Goal: Task Accomplishment & Management: Complete application form

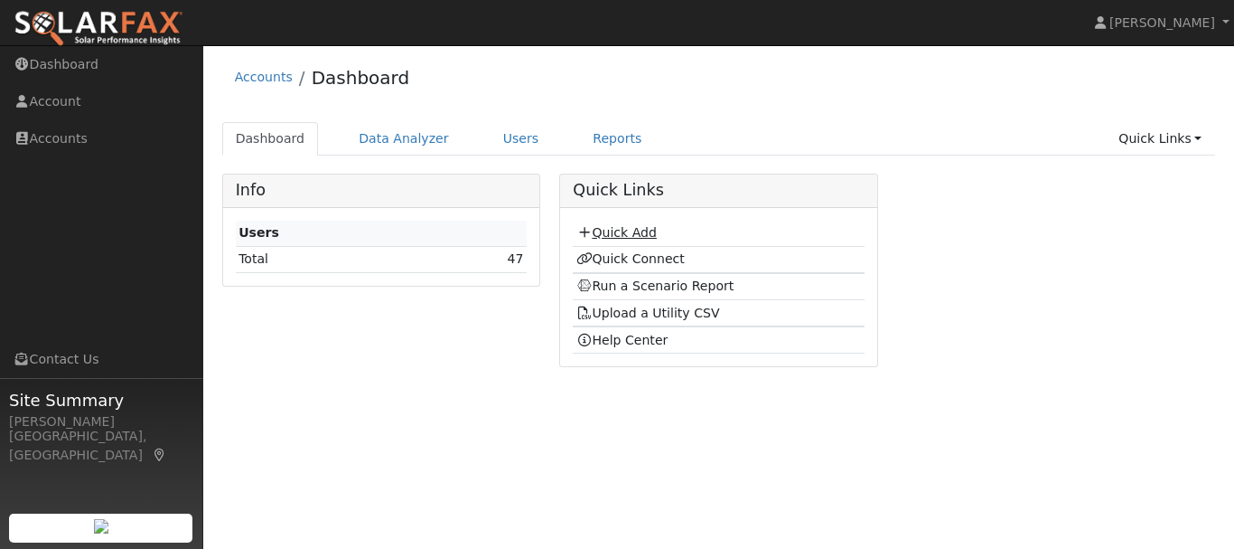
click at [633, 230] on link "Quick Add" at bounding box center [617, 232] width 80 height 14
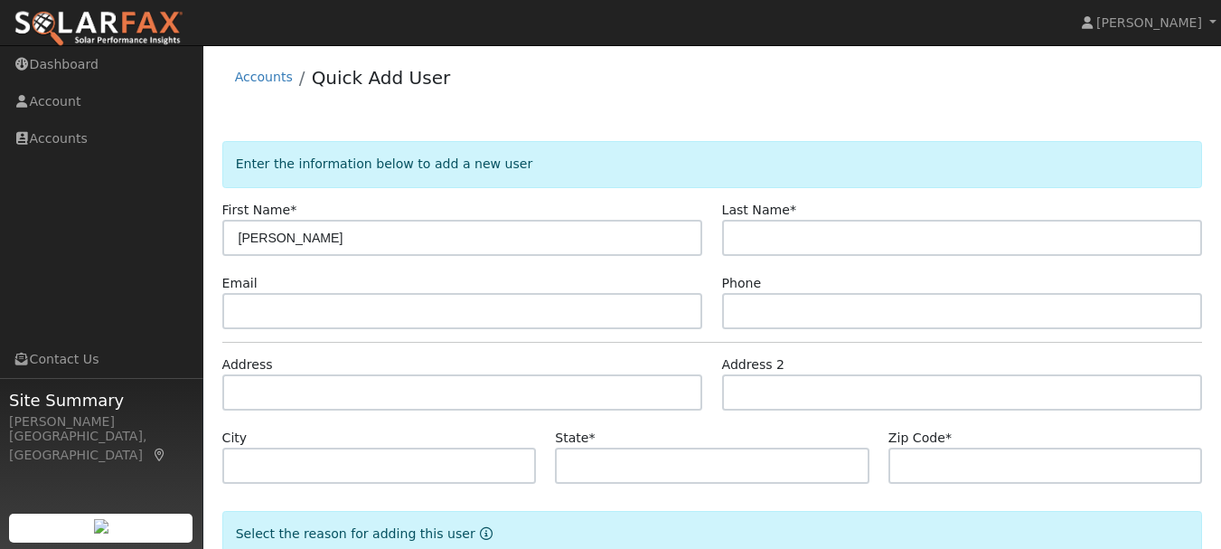
type input "[PERSON_NAME]"
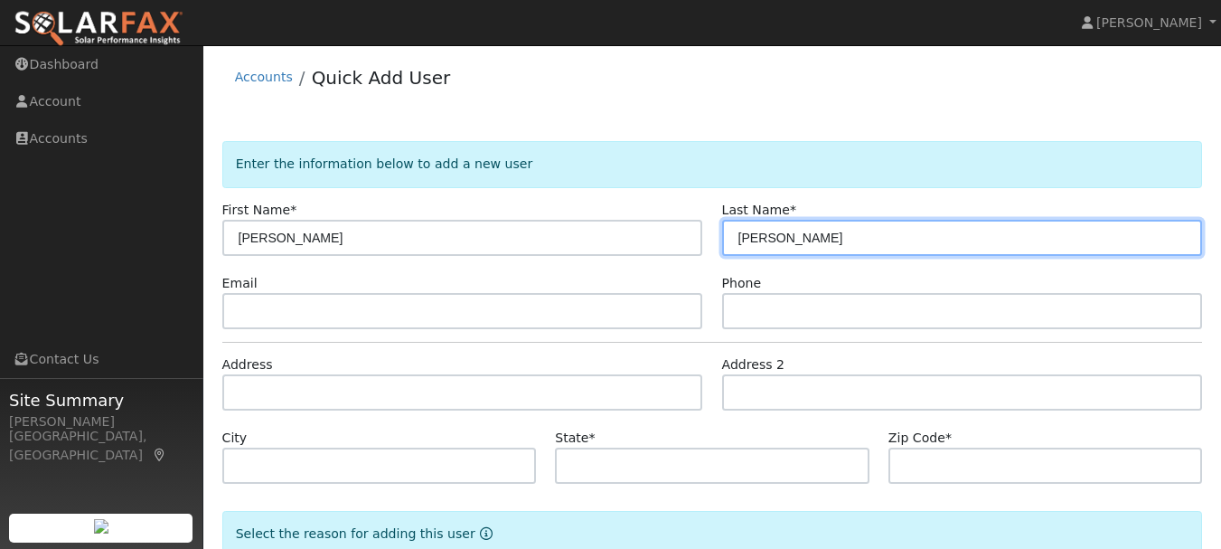
type input "[PERSON_NAME]"
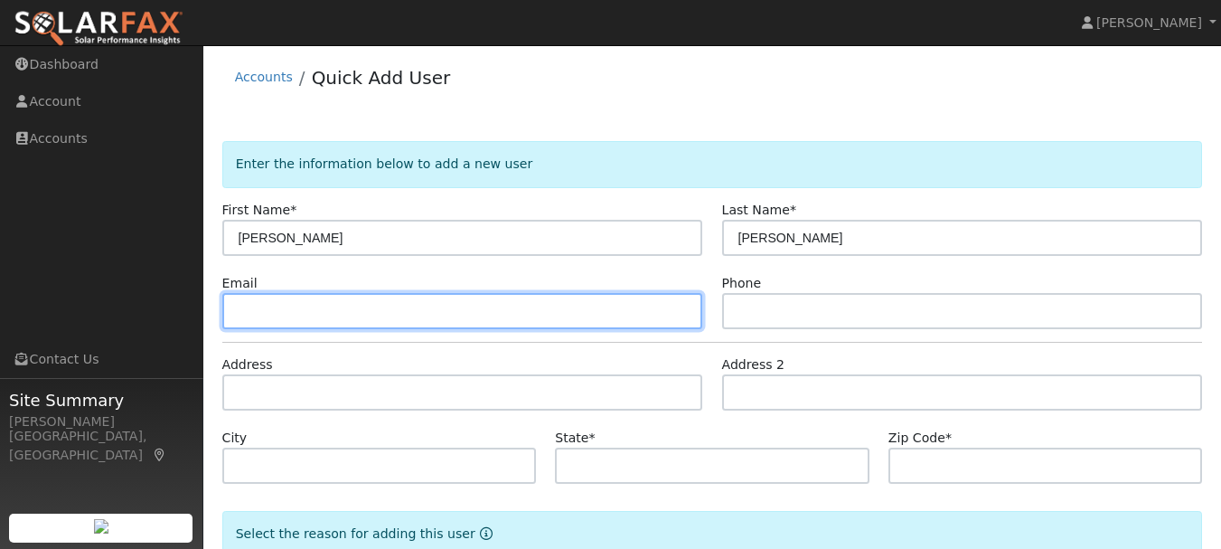
click at [279, 314] on input "text" at bounding box center [462, 311] width 481 height 36
type input "[EMAIL_ADDRESS][DOMAIN_NAME]"
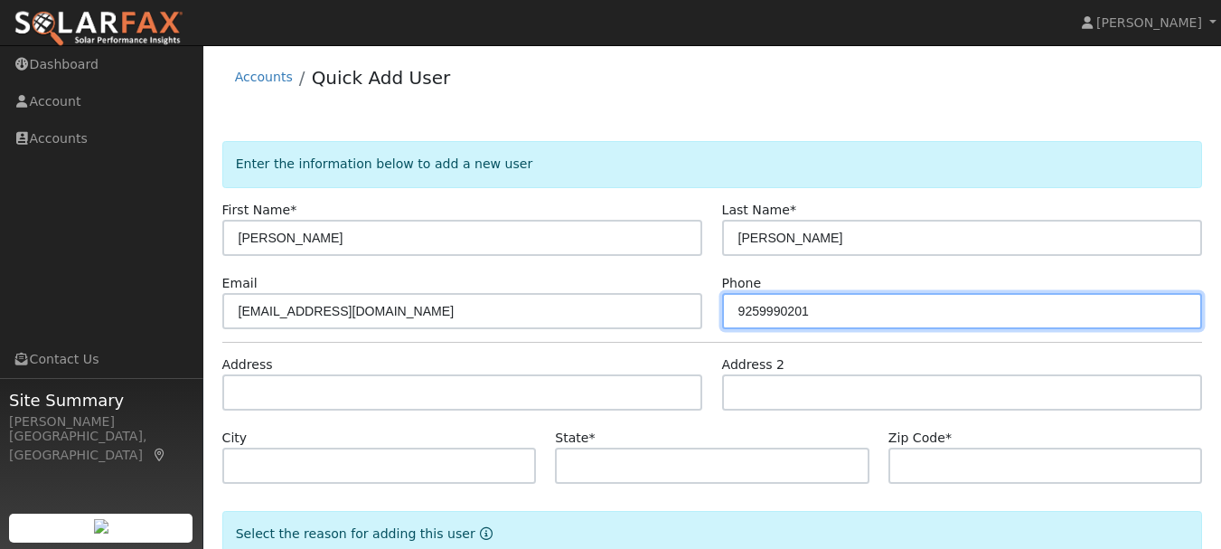
type input "9259990201"
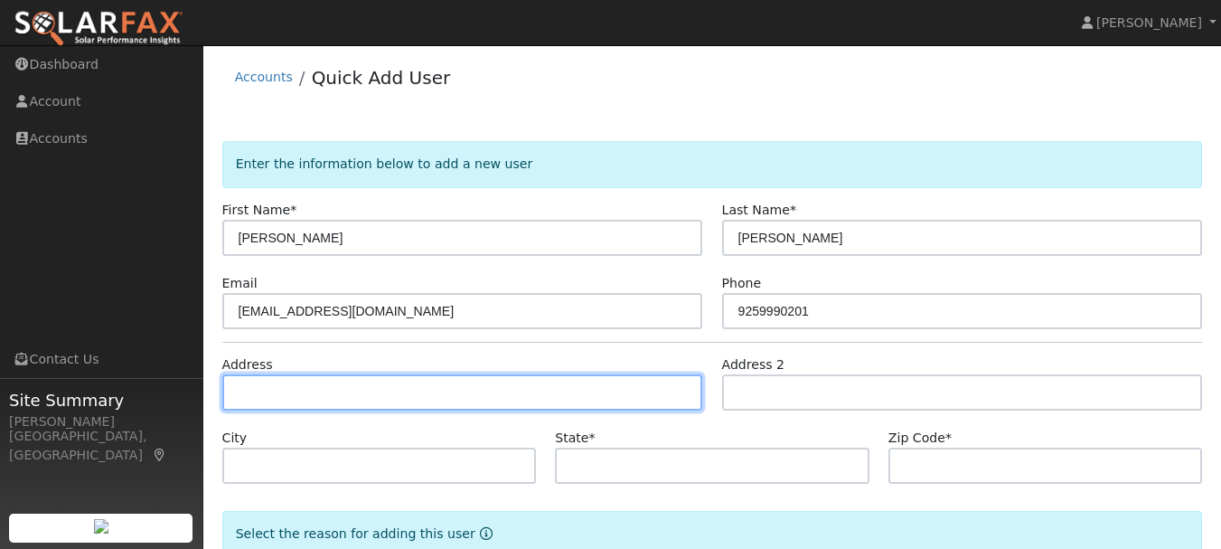
click at [266, 399] on input "text" at bounding box center [462, 392] width 481 height 36
type input "[STREET_ADDRESS]"
type input "Tuolumne"
type input "CA"
type input "95379"
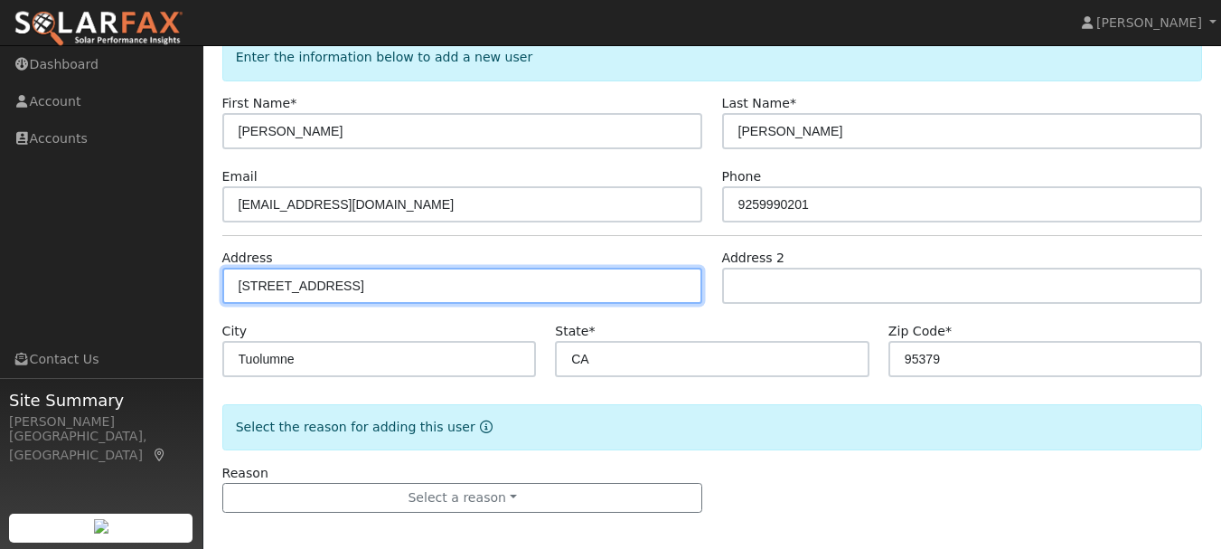
scroll to position [116, 0]
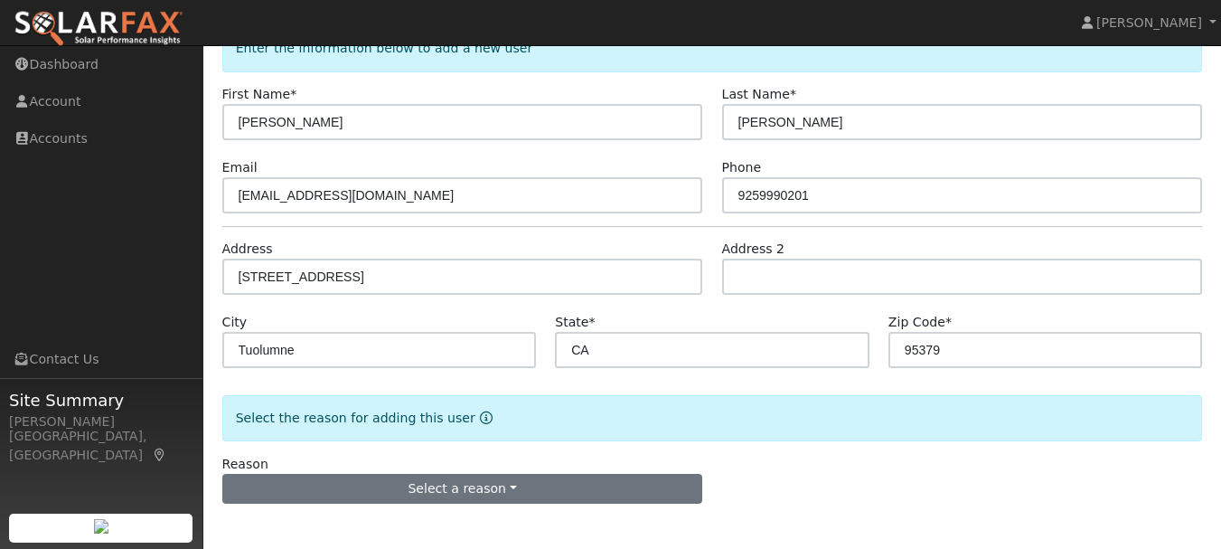
click at [474, 499] on button "Select a reason" at bounding box center [462, 489] width 481 height 31
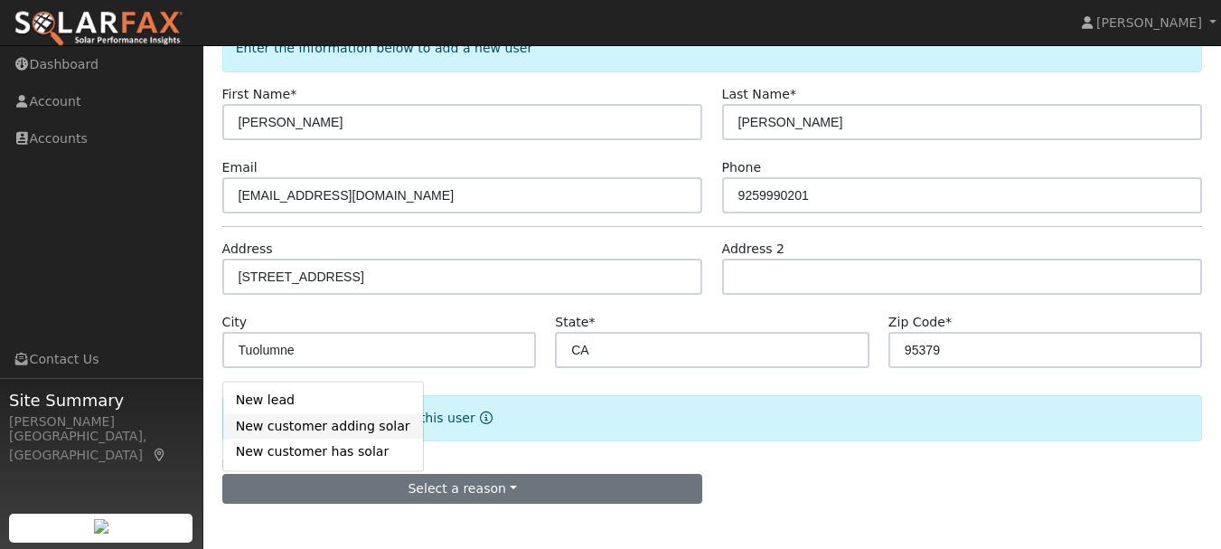
click at [359, 429] on link "New customer adding solar" at bounding box center [323, 425] width 200 height 25
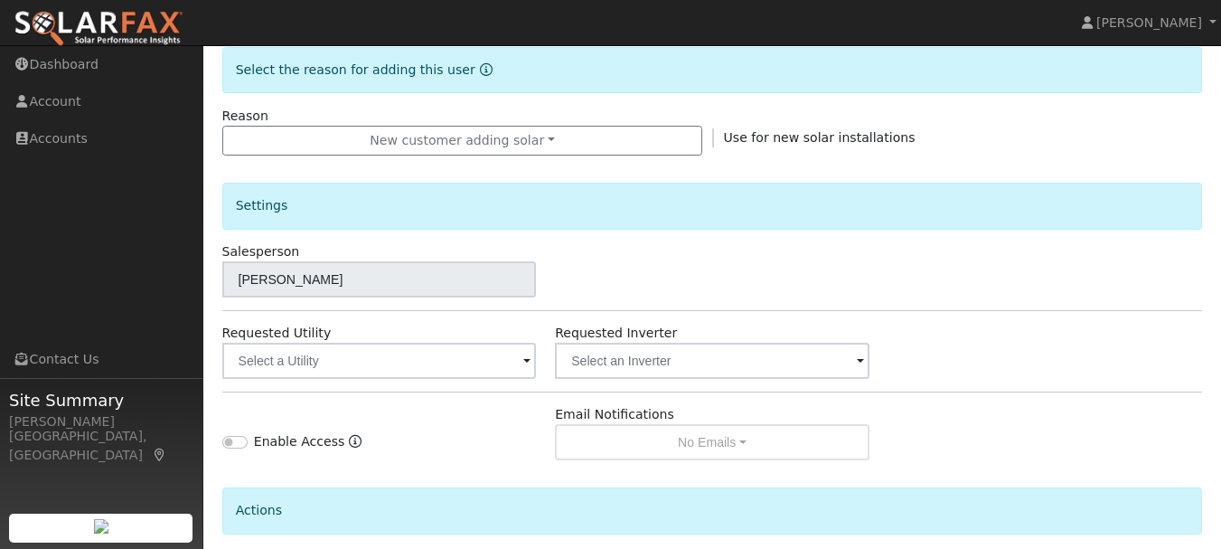
scroll to position [507, 0]
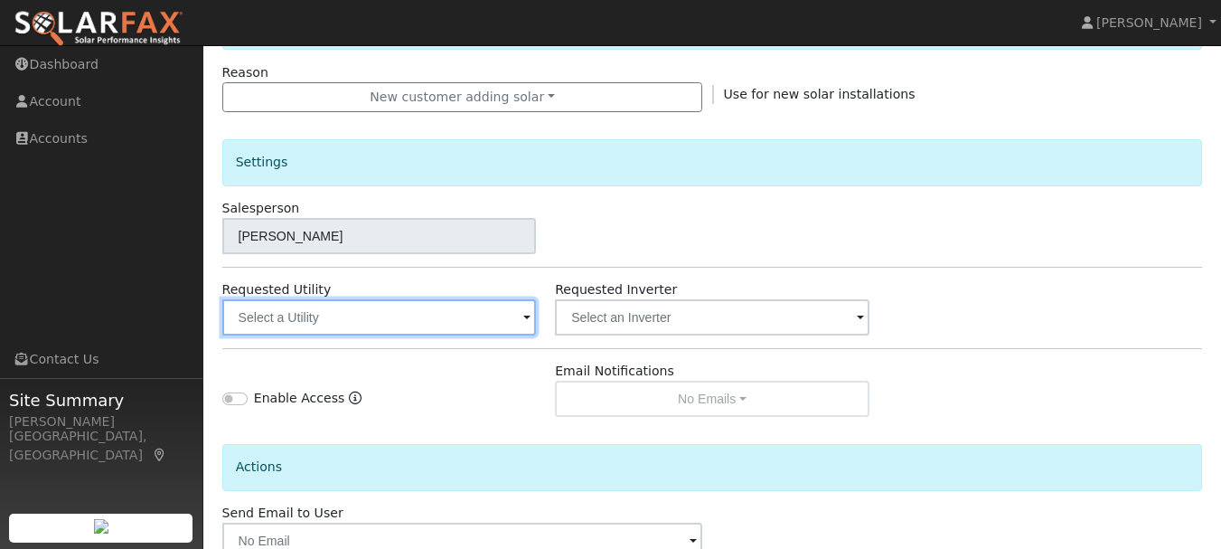
click at [494, 317] on input "text" at bounding box center [379, 317] width 314 height 36
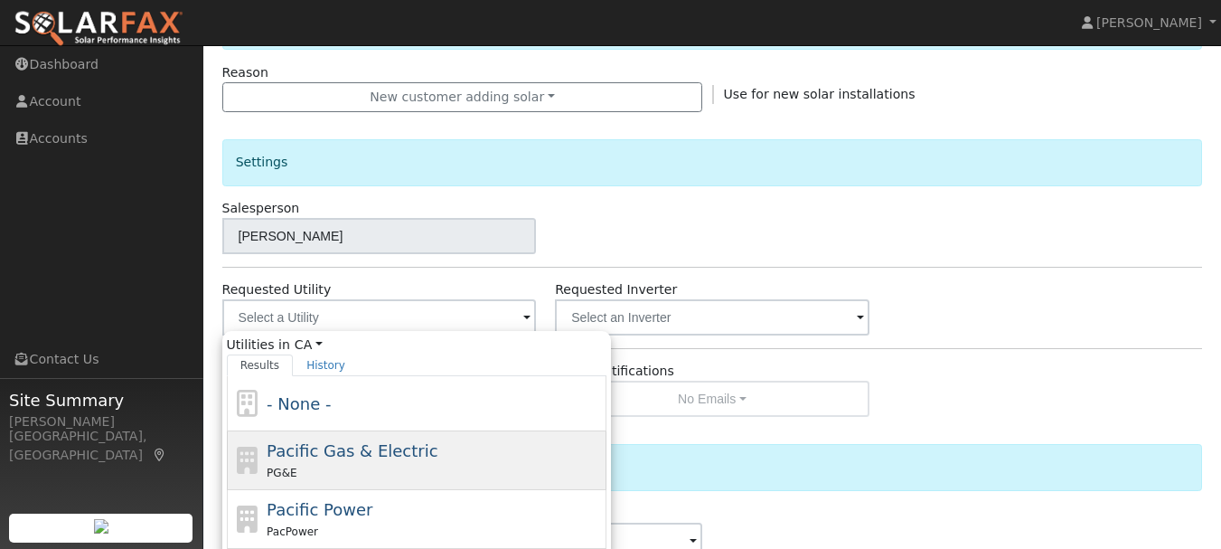
click at [387, 462] on div "Pacific Gas & Electric PG&E" at bounding box center [434, 459] width 335 height 43
type input "Pacific Gas & Electric"
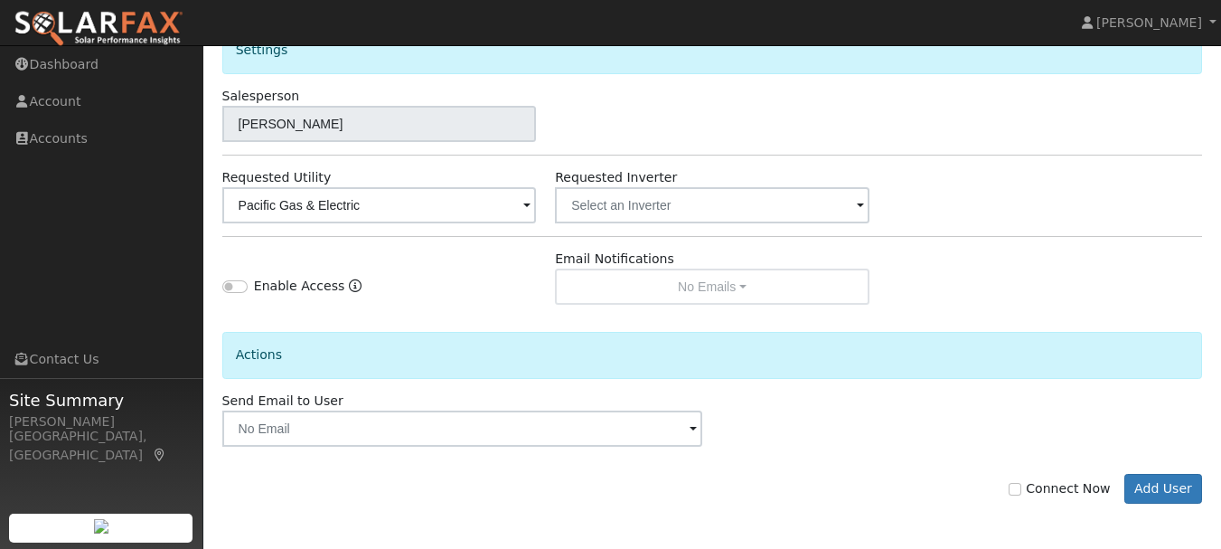
scroll to position [618, 0]
click at [1036, 509] on form "Enter the information below to add a new user First Name * Jerald Last Name * C…" at bounding box center [712, 31] width 980 height 1017
click at [1034, 497] on label "Connect Now" at bounding box center [1058, 489] width 101 height 19
click at [1021, 496] on input "Connect Now" at bounding box center [1014, 489] width 13 height 13
checkbox input "true"
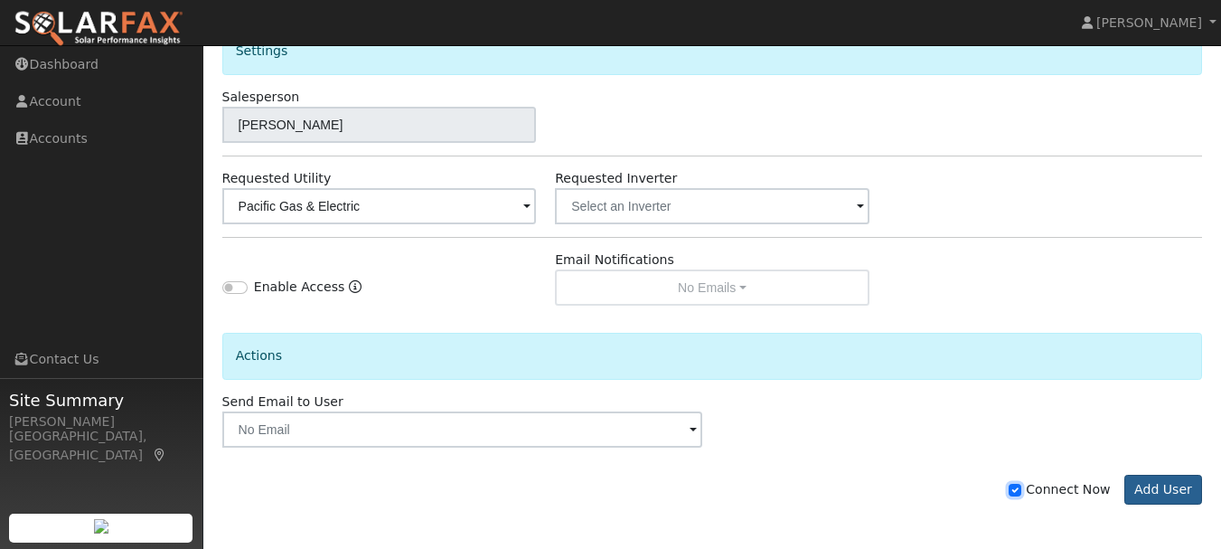
click at [1159, 495] on button "Add User" at bounding box center [1163, 489] width 79 height 31
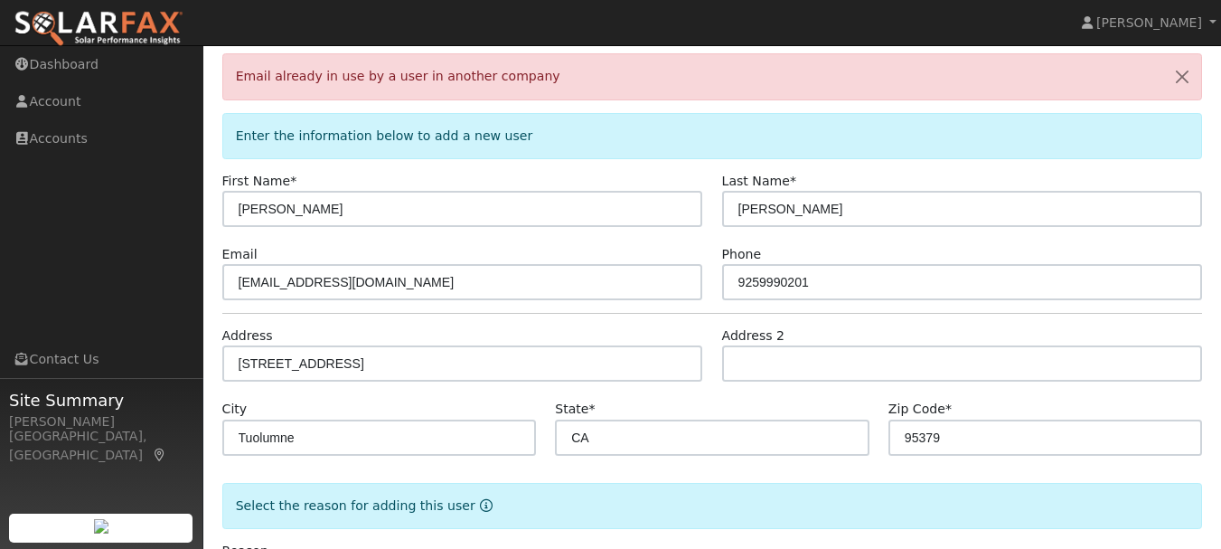
scroll to position [0, 0]
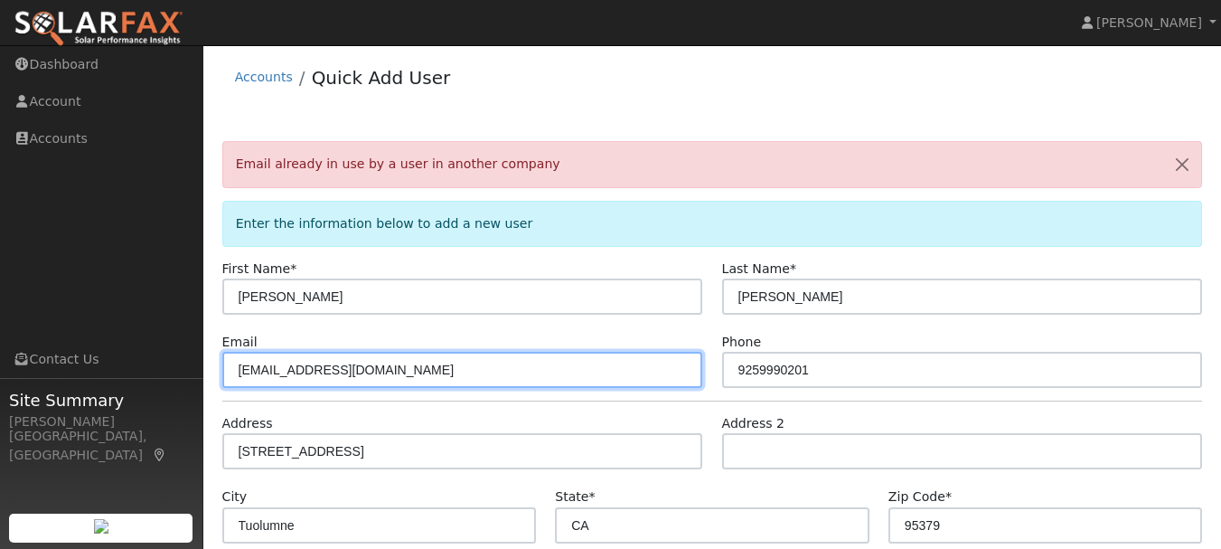
click at [297, 373] on input "jconable51@gmail.com" at bounding box center [462, 370] width 481 height 36
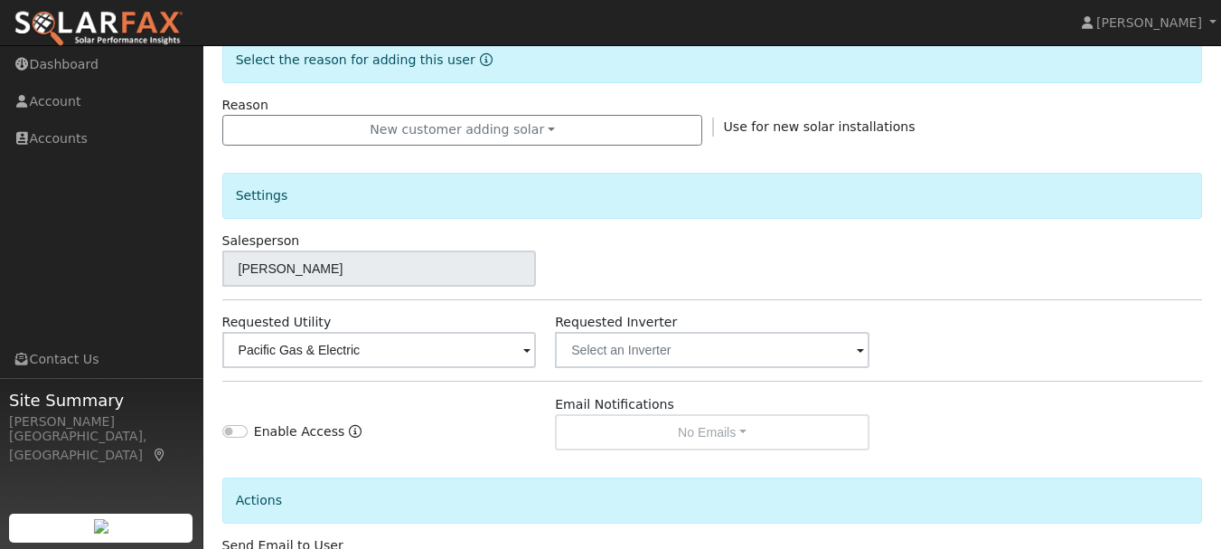
scroll to position [679, 0]
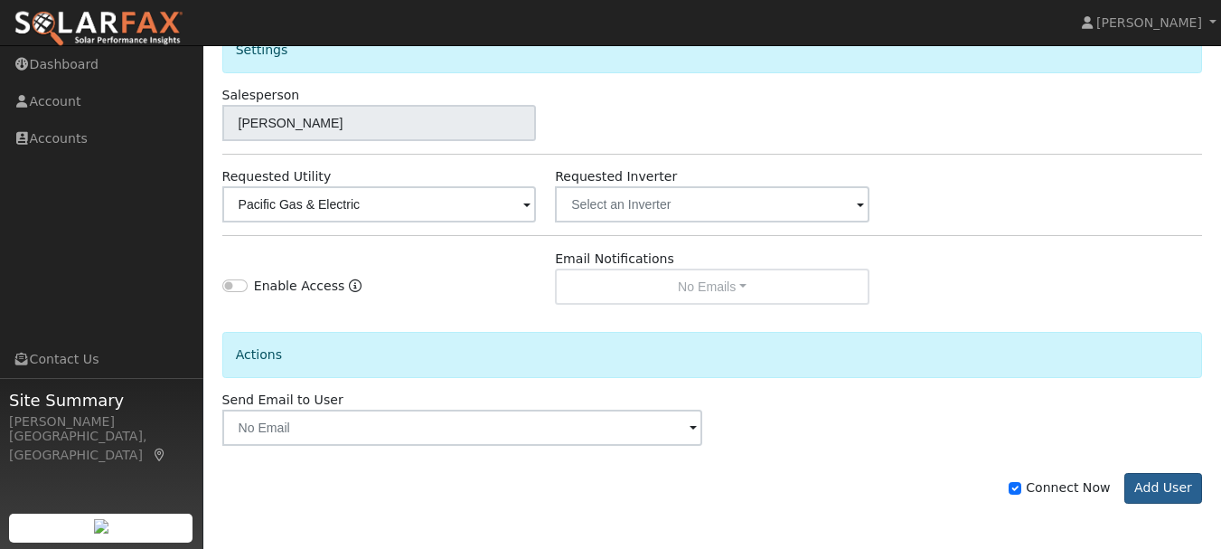
type input "[EMAIL_ADDRESS][DOMAIN_NAME]"
click at [1171, 492] on button "Add User" at bounding box center [1163, 488] width 79 height 31
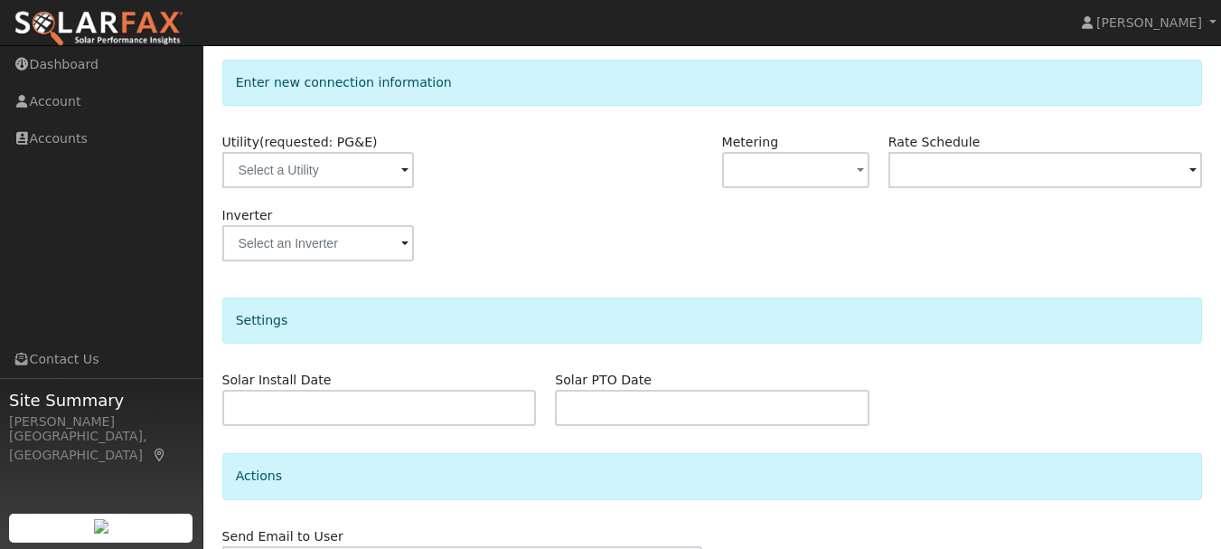
scroll to position [220, 0]
click at [366, 173] on input "text" at bounding box center [318, 169] width 192 height 36
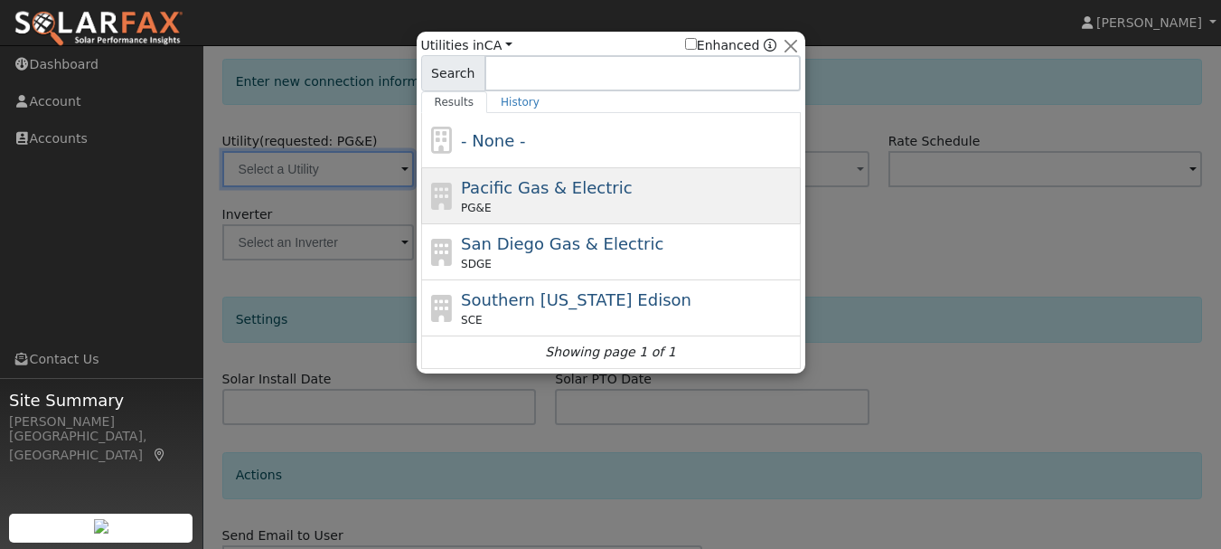
click at [544, 192] on span "Pacific Gas & Electric" at bounding box center [546, 187] width 171 height 19
type input "PG&E"
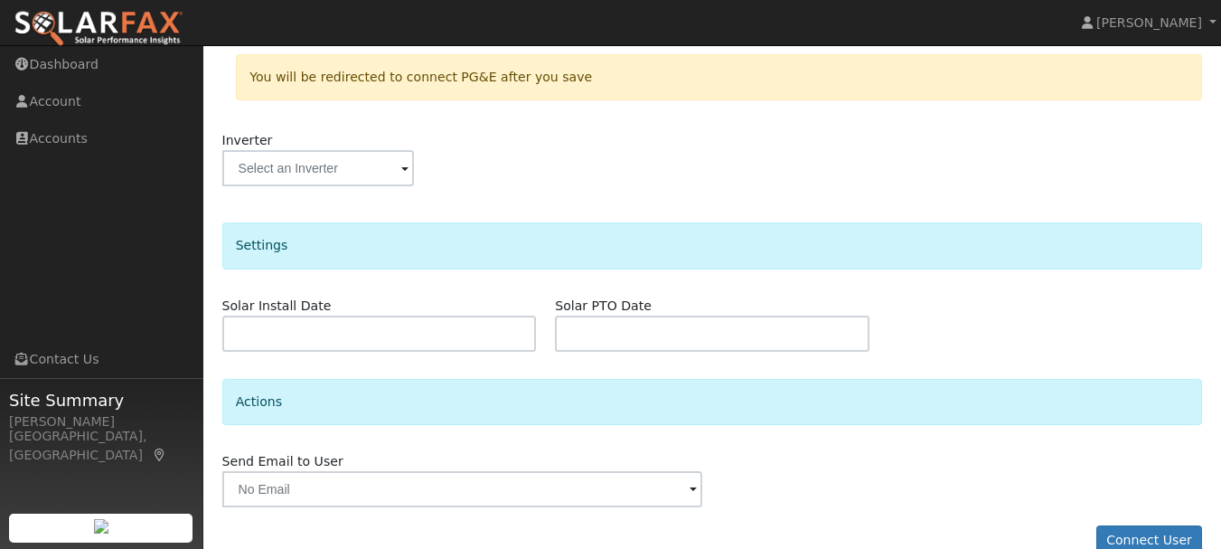
scroll to position [405, 0]
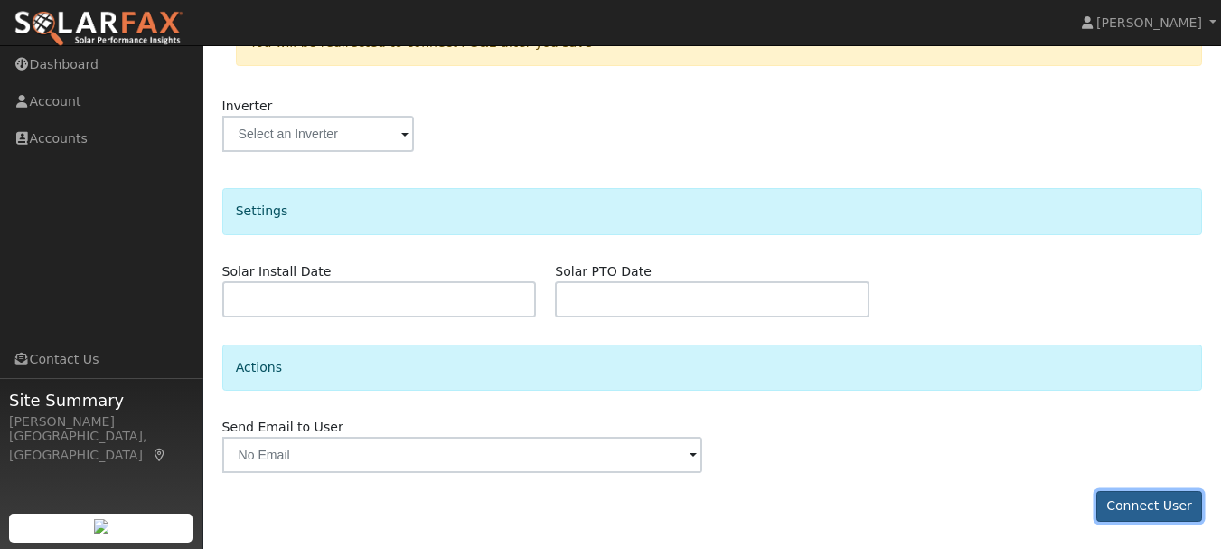
click at [1153, 511] on button "Connect User" at bounding box center [1149, 506] width 107 height 31
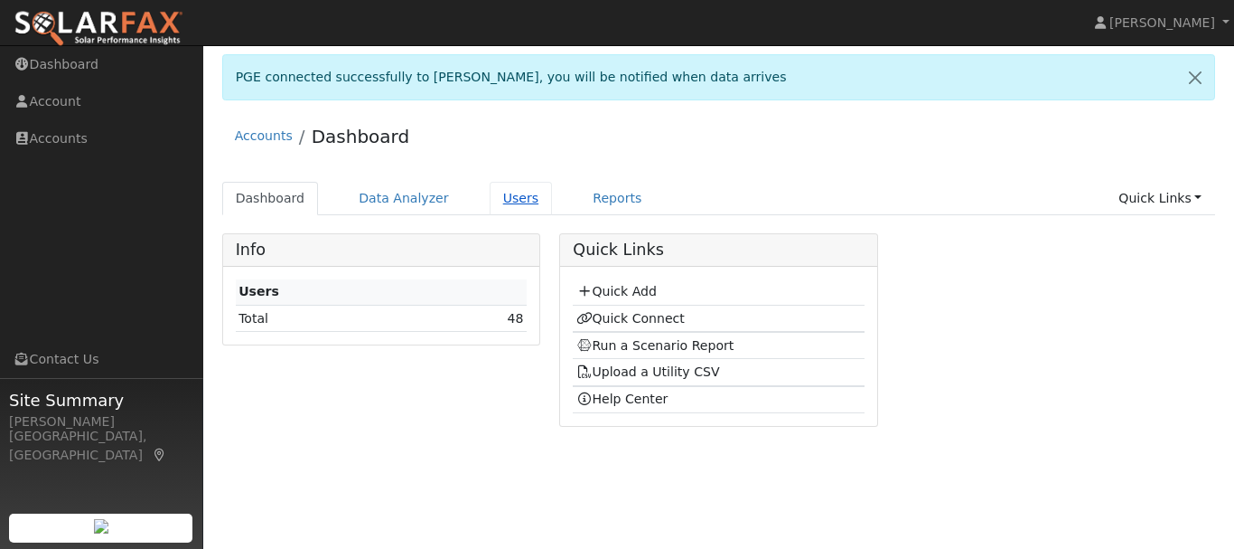
click at [492, 197] on link "Users" at bounding box center [521, 198] width 63 height 33
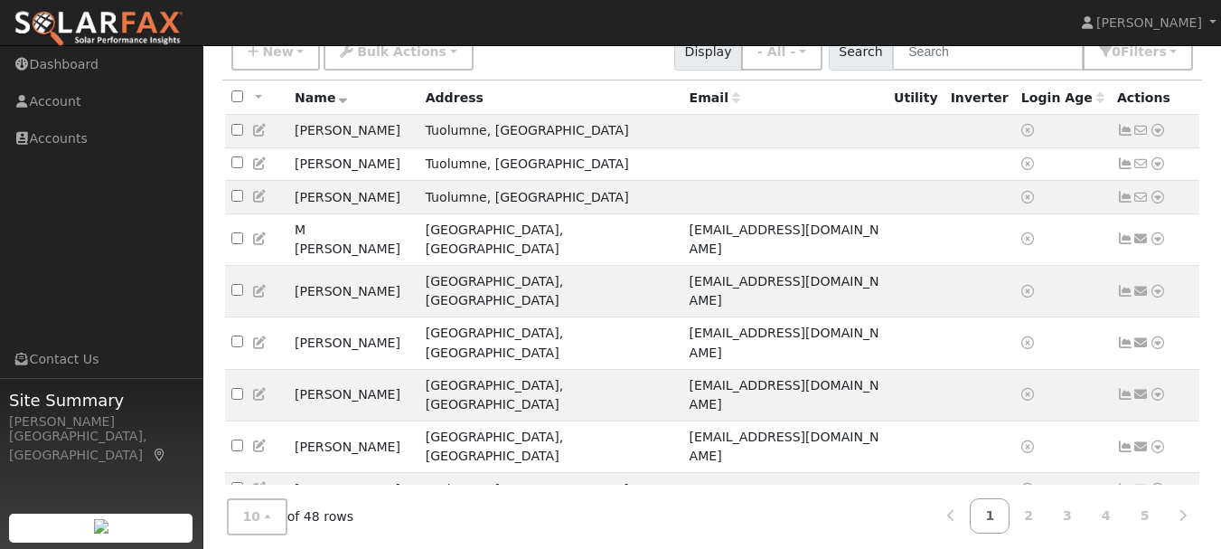
scroll to position [150, 0]
click at [1037, 512] on link "2" at bounding box center [1028, 515] width 40 height 35
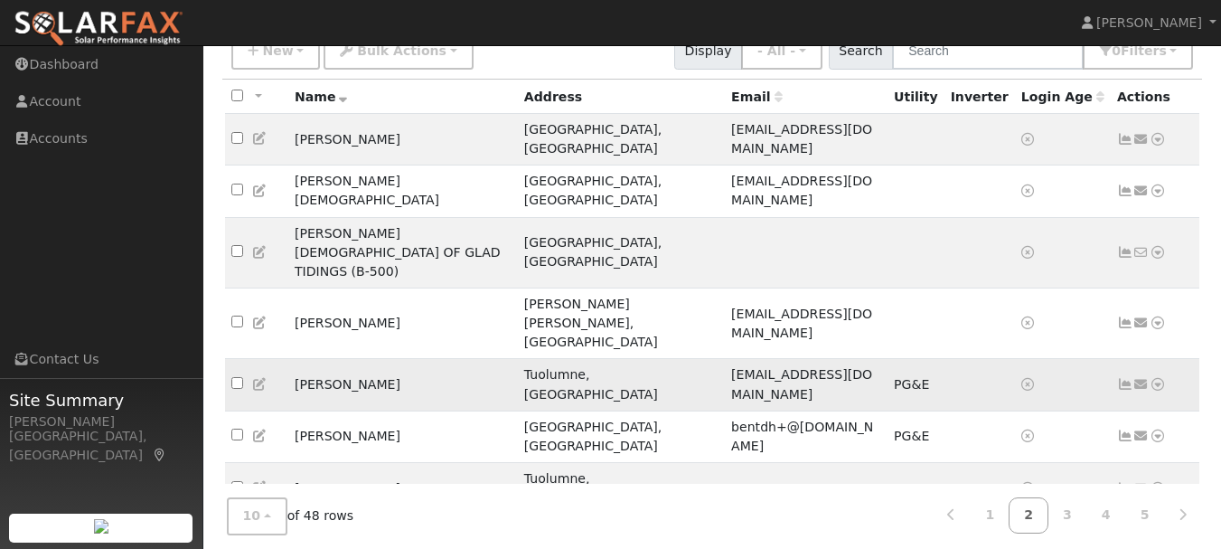
click at [1161, 378] on icon at bounding box center [1157, 384] width 16 height 13
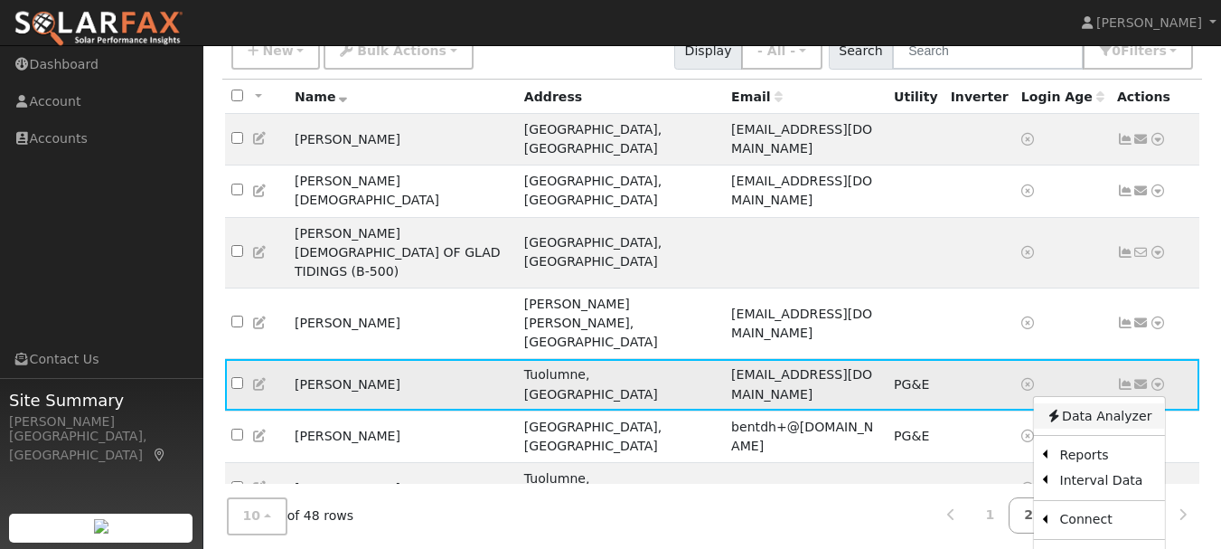
click at [1111, 403] on link "Data Analyzer" at bounding box center [1098, 415] width 131 height 25
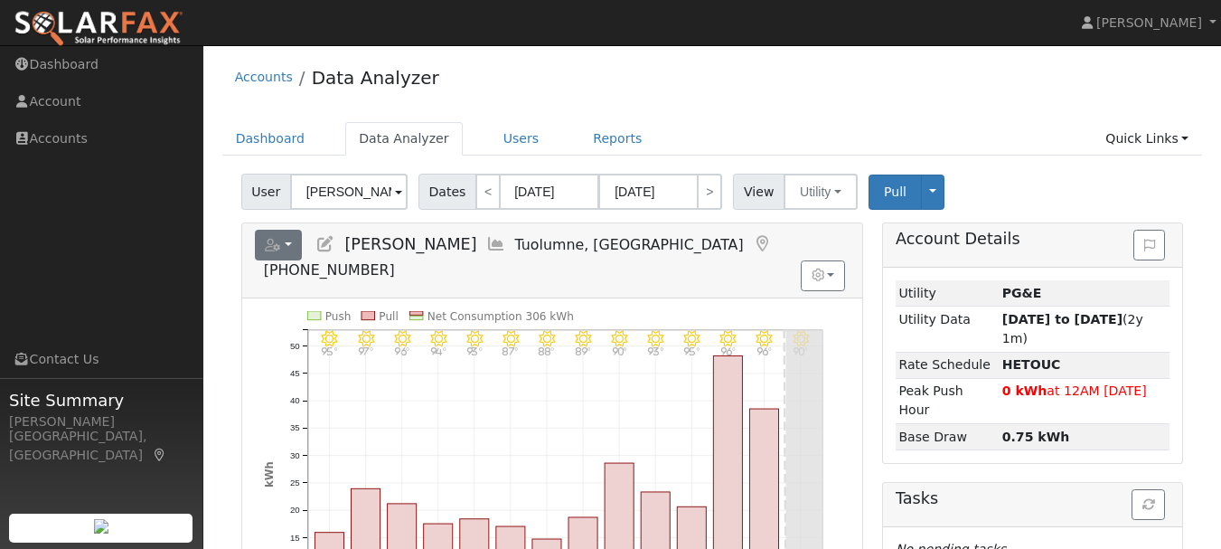
click at [286, 240] on button "button" at bounding box center [279, 245] width 48 height 31
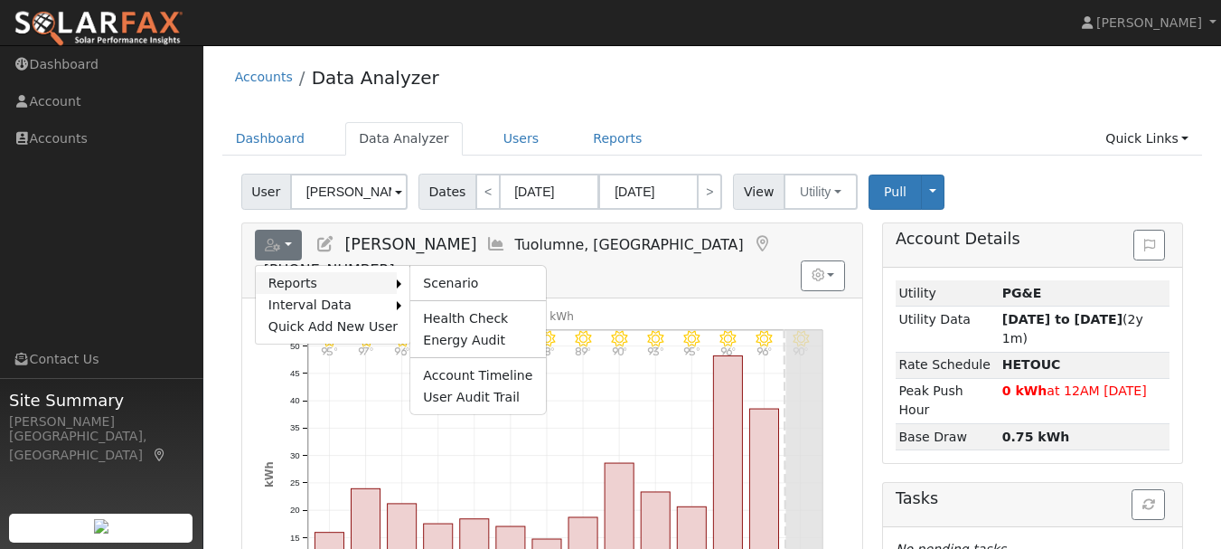
click at [380, 285] on link "Reports" at bounding box center [326, 283] width 141 height 22
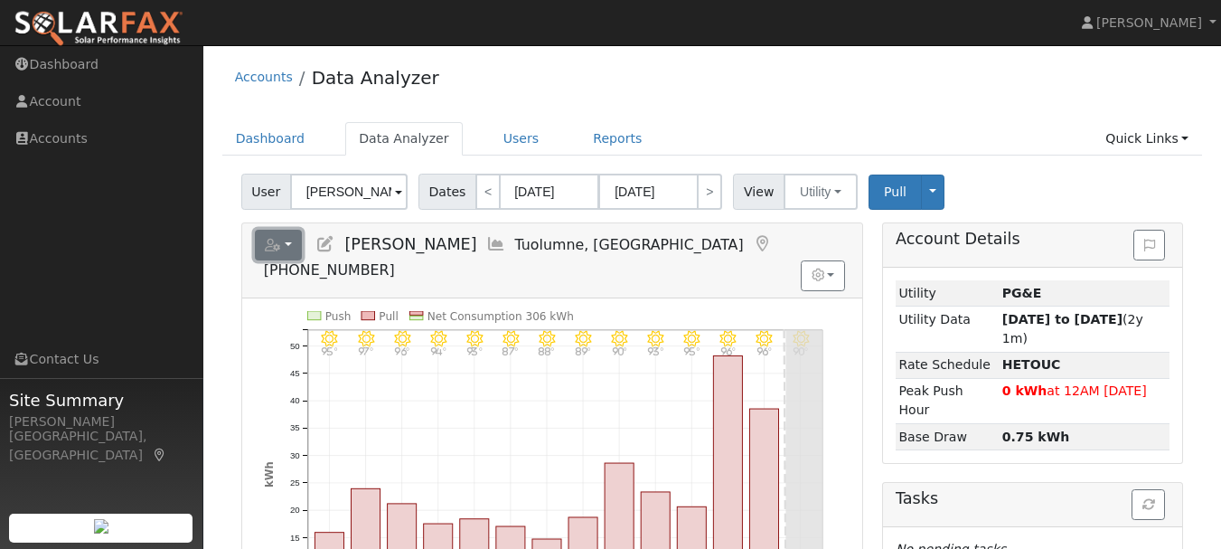
click at [281, 256] on button "button" at bounding box center [279, 245] width 48 height 31
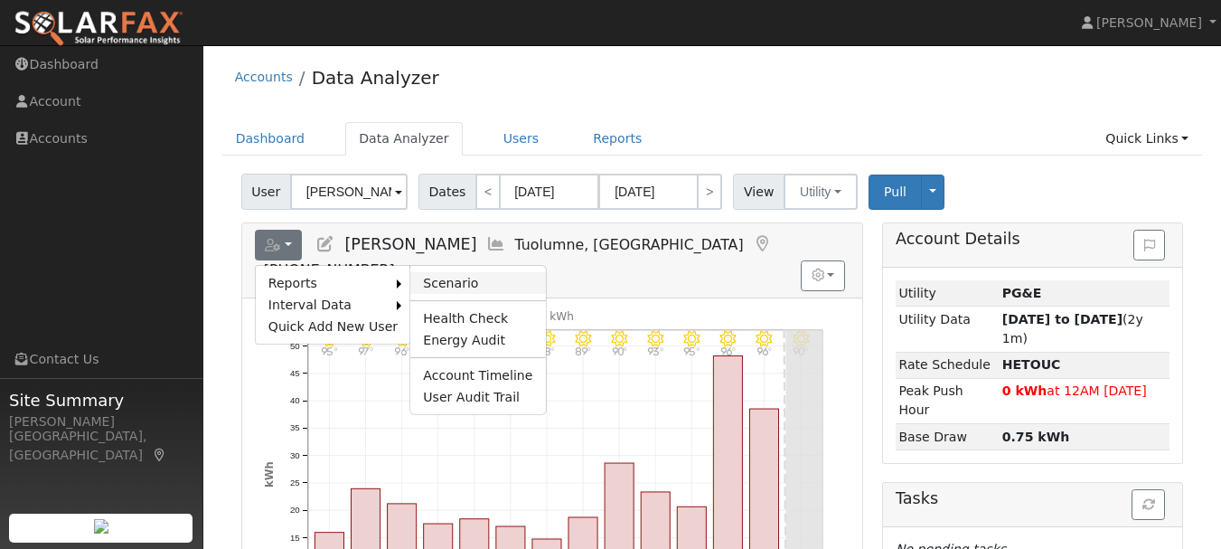
click at [425, 277] on link "Scenario" at bounding box center [477, 283] width 135 height 22
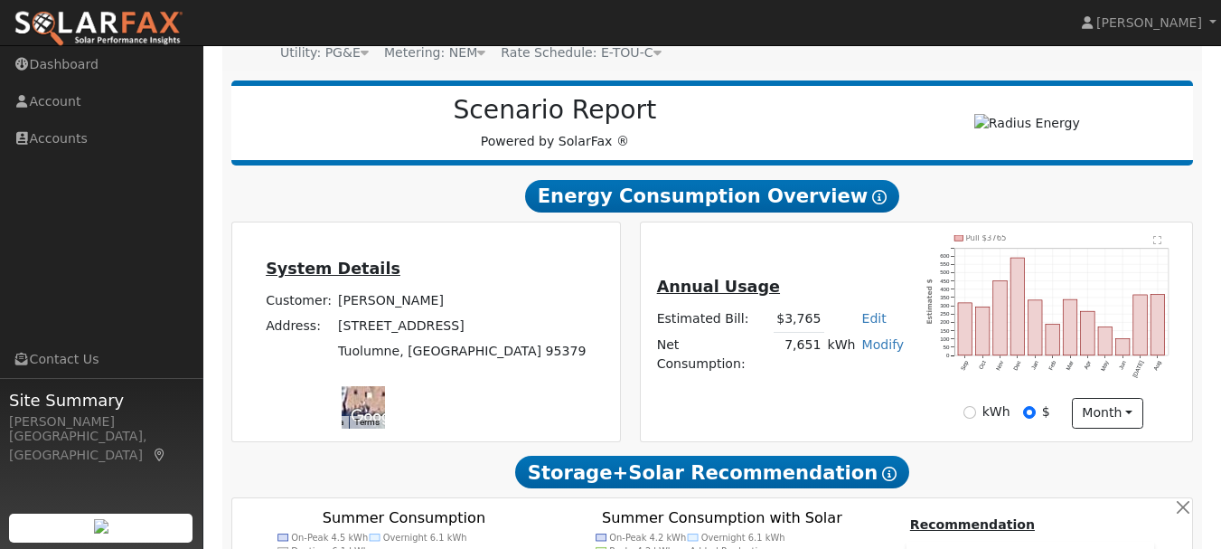
scroll to position [162, 0]
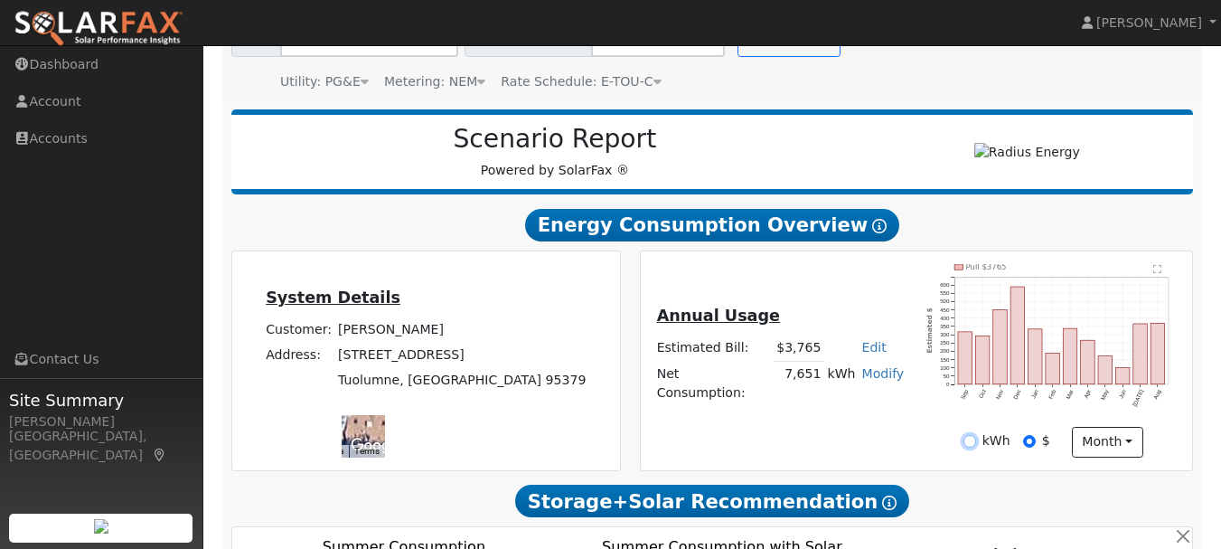
click at [973, 447] on input "kWh" at bounding box center [969, 441] width 13 height 13
radio input "true"
click at [1033, 447] on input "$" at bounding box center [1029, 441] width 13 height 13
radio input "true"
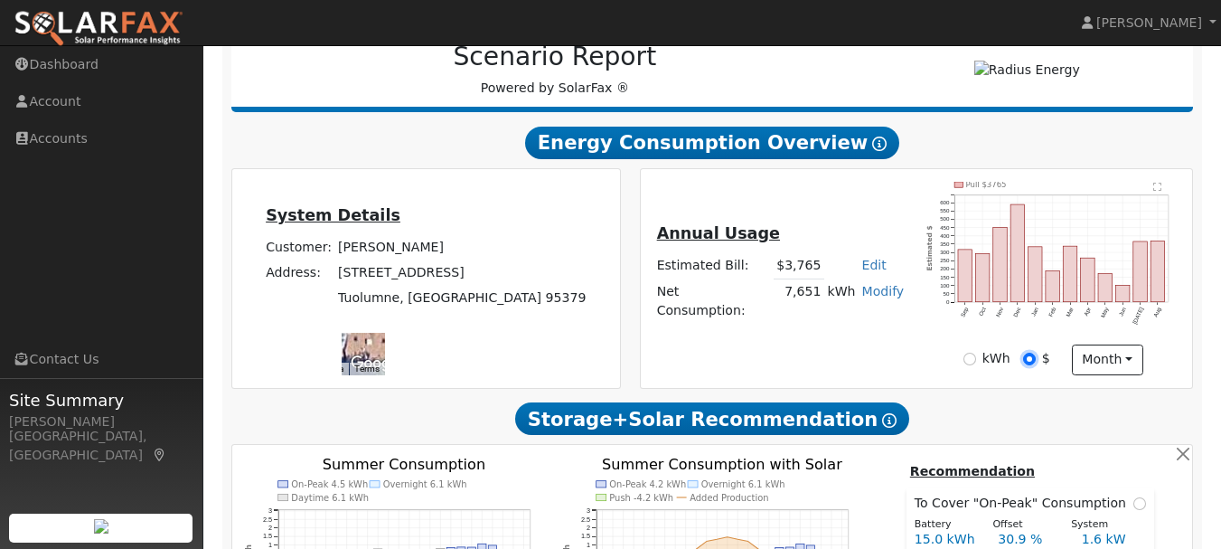
scroll to position [249, 0]
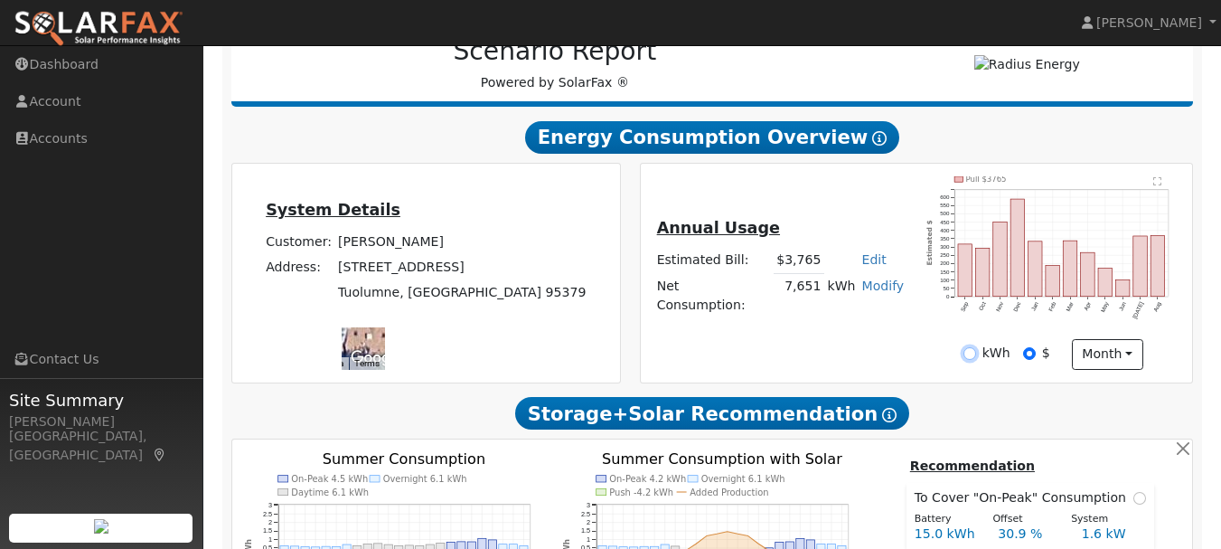
click at [973, 360] on input "kWh" at bounding box center [969, 353] width 13 height 13
radio input "true"
click at [1028, 360] on input "$" at bounding box center [1029, 353] width 13 height 13
radio input "true"
radio input "false"
